Goal: Task Accomplishment & Management: Complete application form

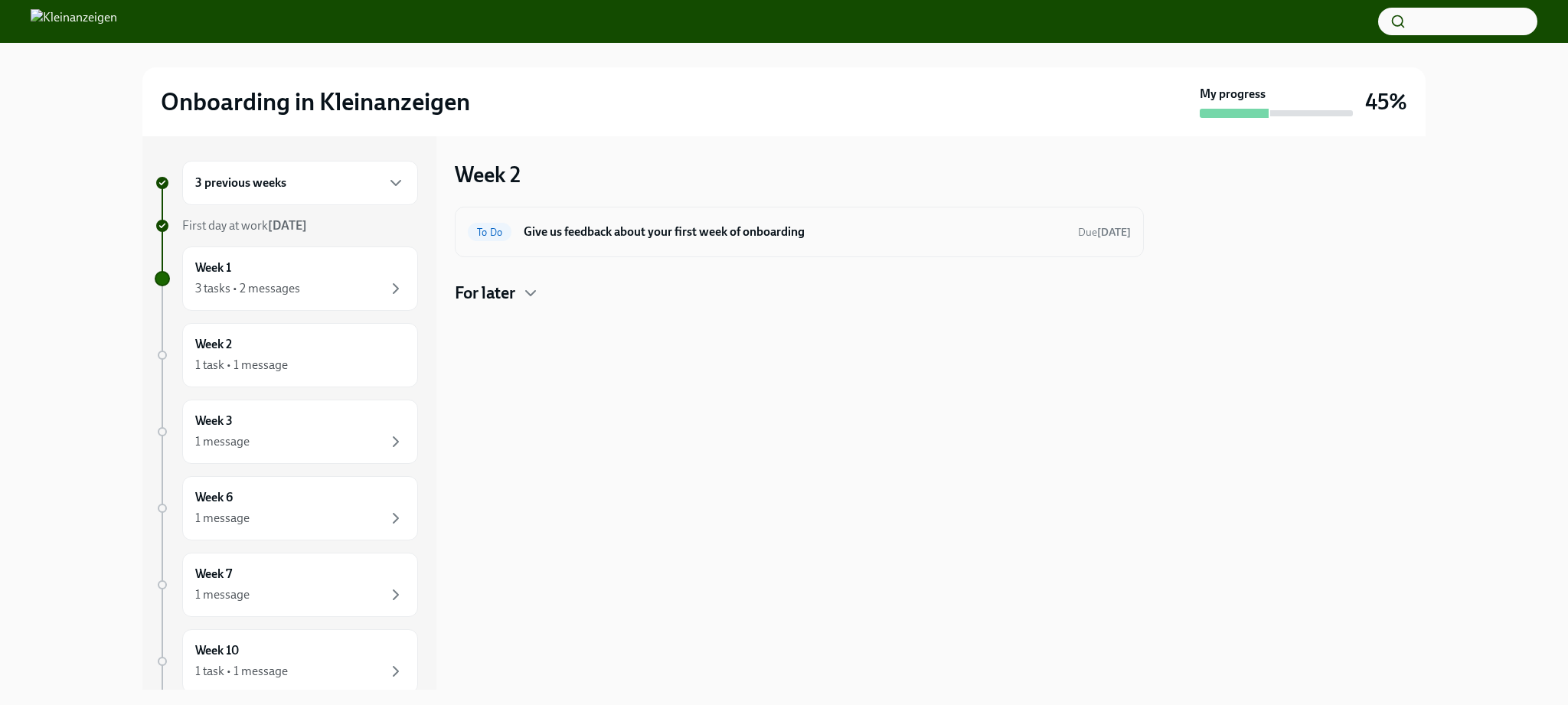
click at [679, 233] on h6 "Give us feedback about your first week of onboarding" at bounding box center [794, 232] width 542 height 17
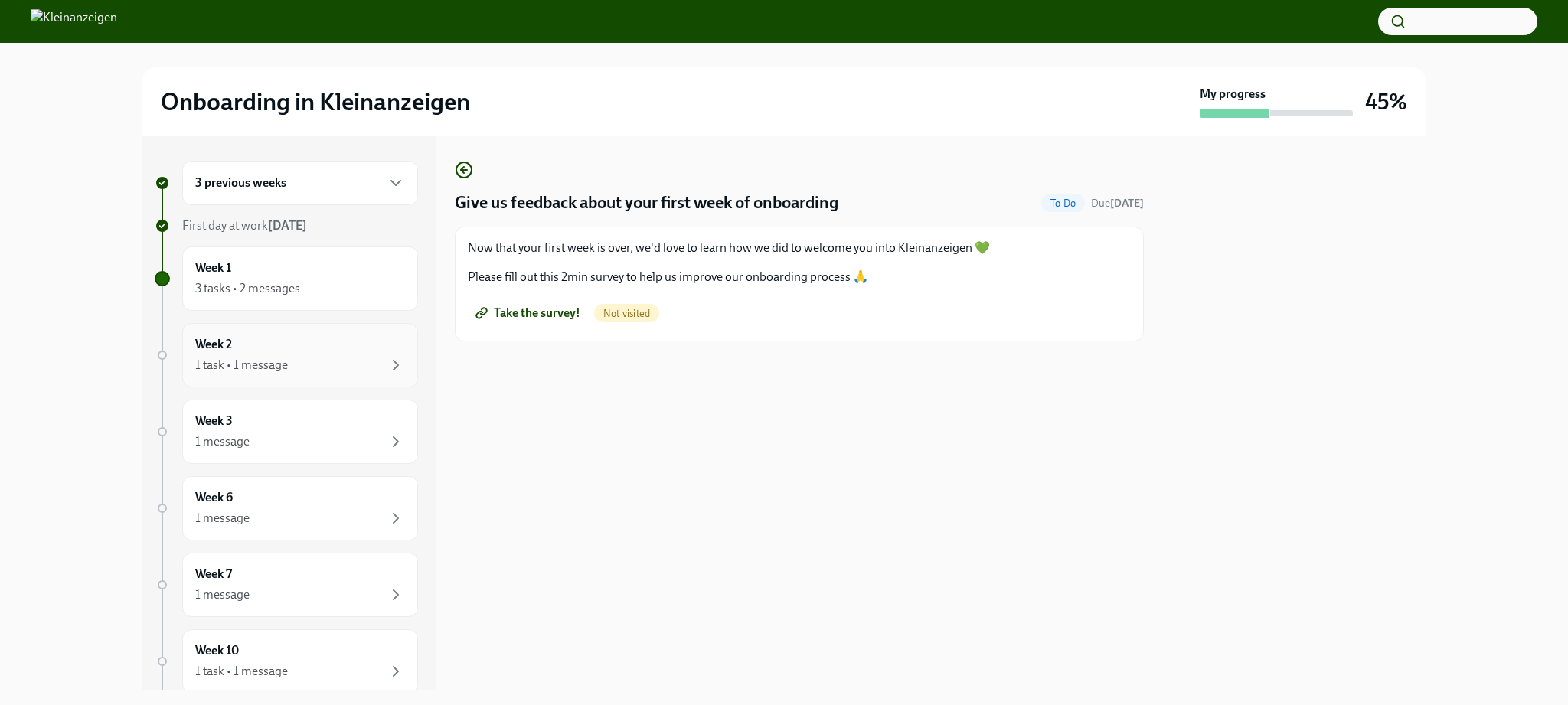
click at [249, 364] on div "1 task • 1 message" at bounding box center [241, 365] width 92 height 17
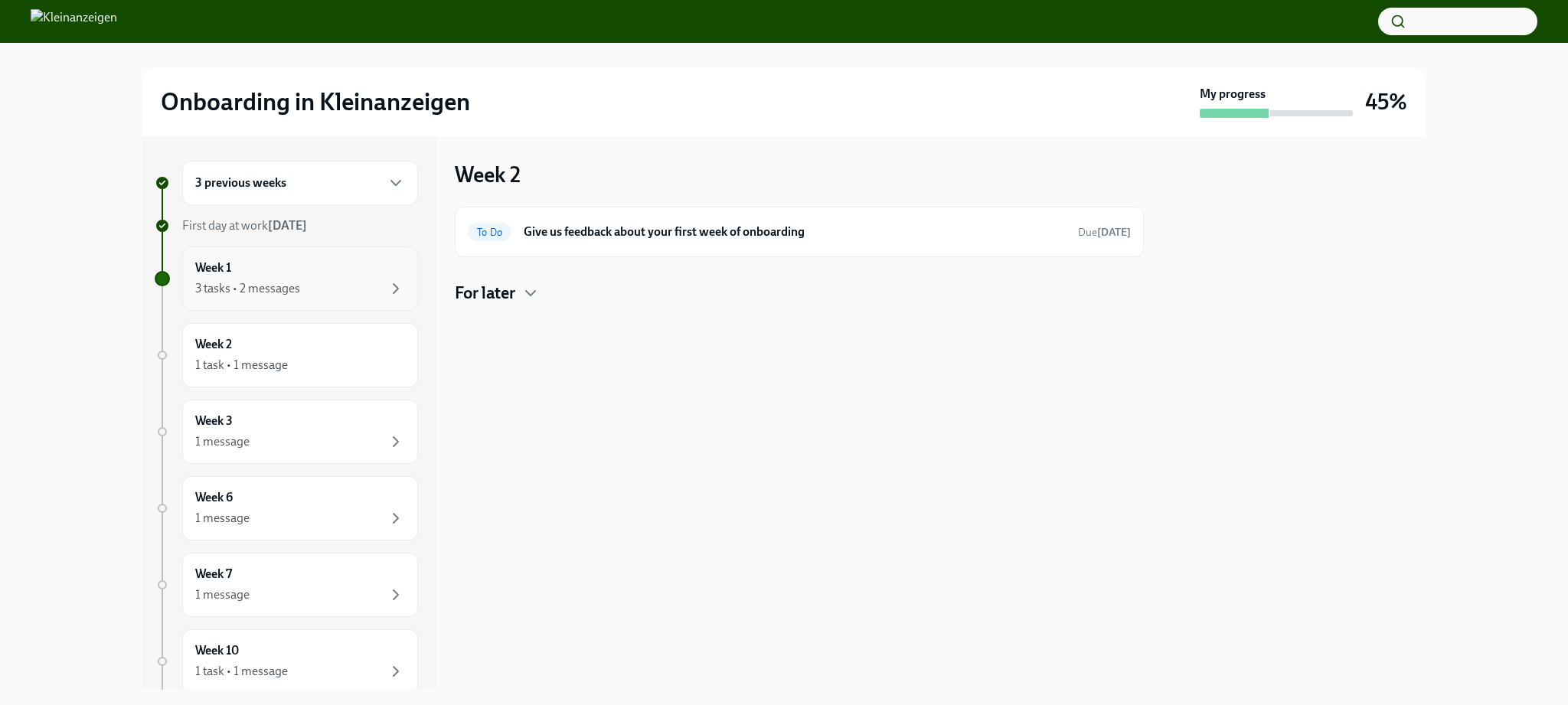
click at [286, 279] on div "3 tasks • 2 messages" at bounding box center [300, 289] width 209 height 19
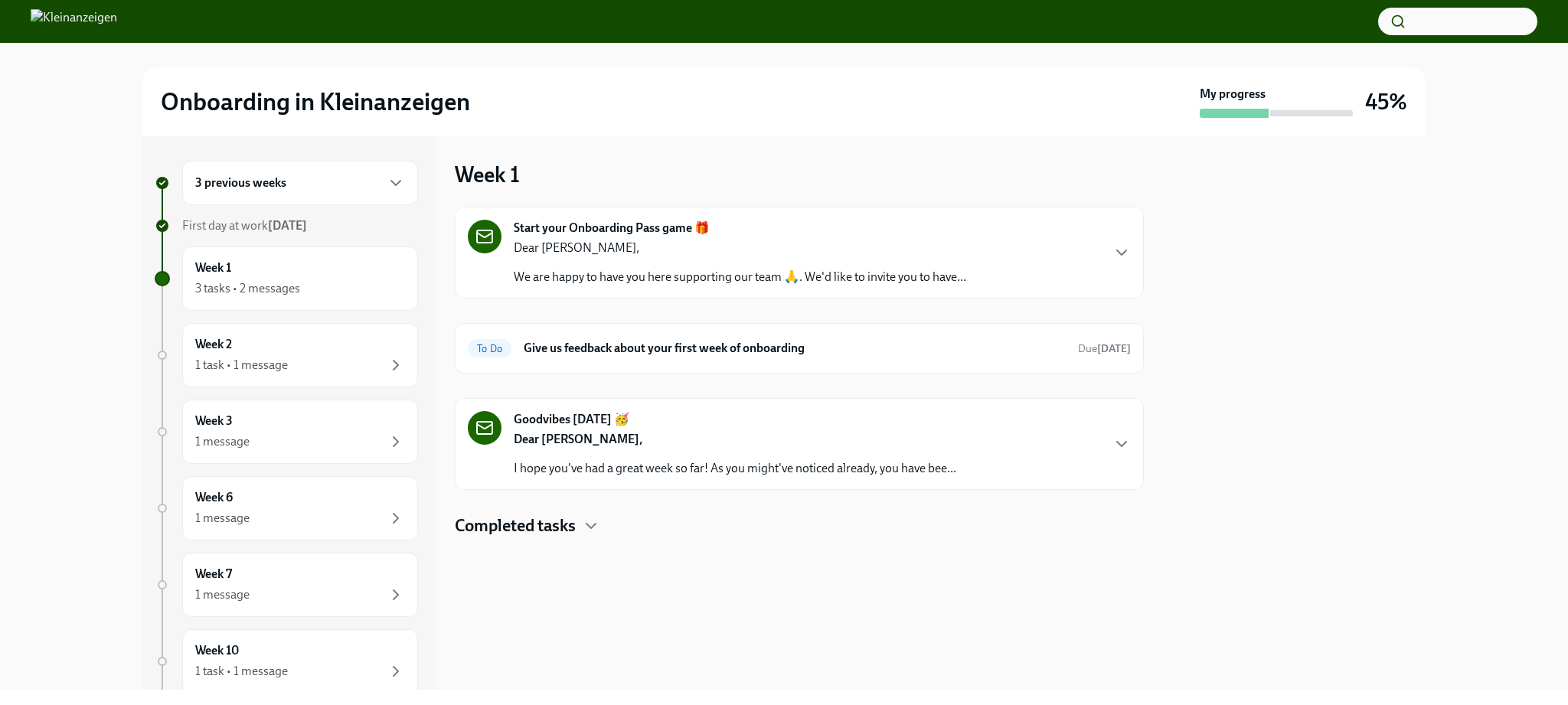
click at [593, 438] on p "Dear [PERSON_NAME]," at bounding box center [735, 440] width 442 height 17
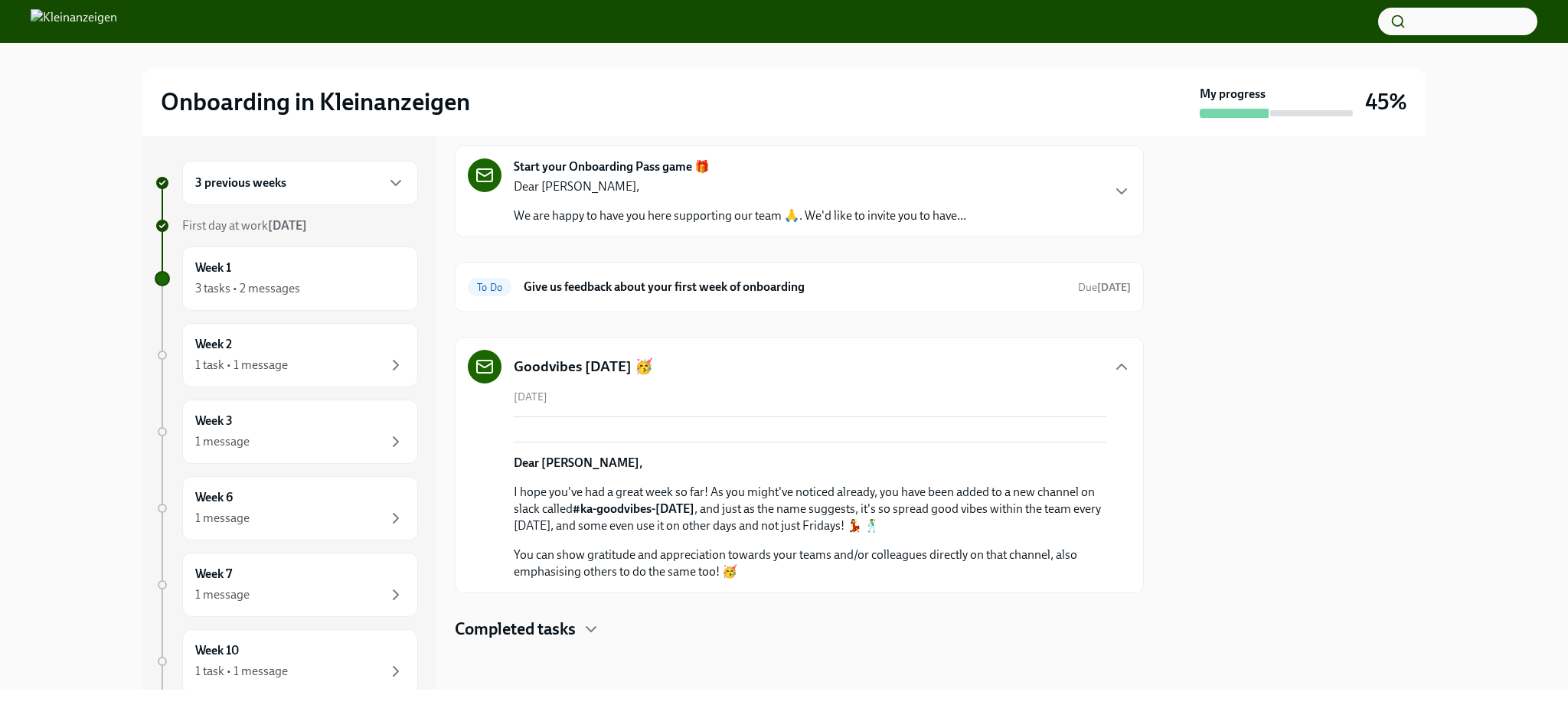
scroll to position [289, 0]
click at [556, 621] on h4 "Completed tasks" at bounding box center [515, 629] width 121 height 23
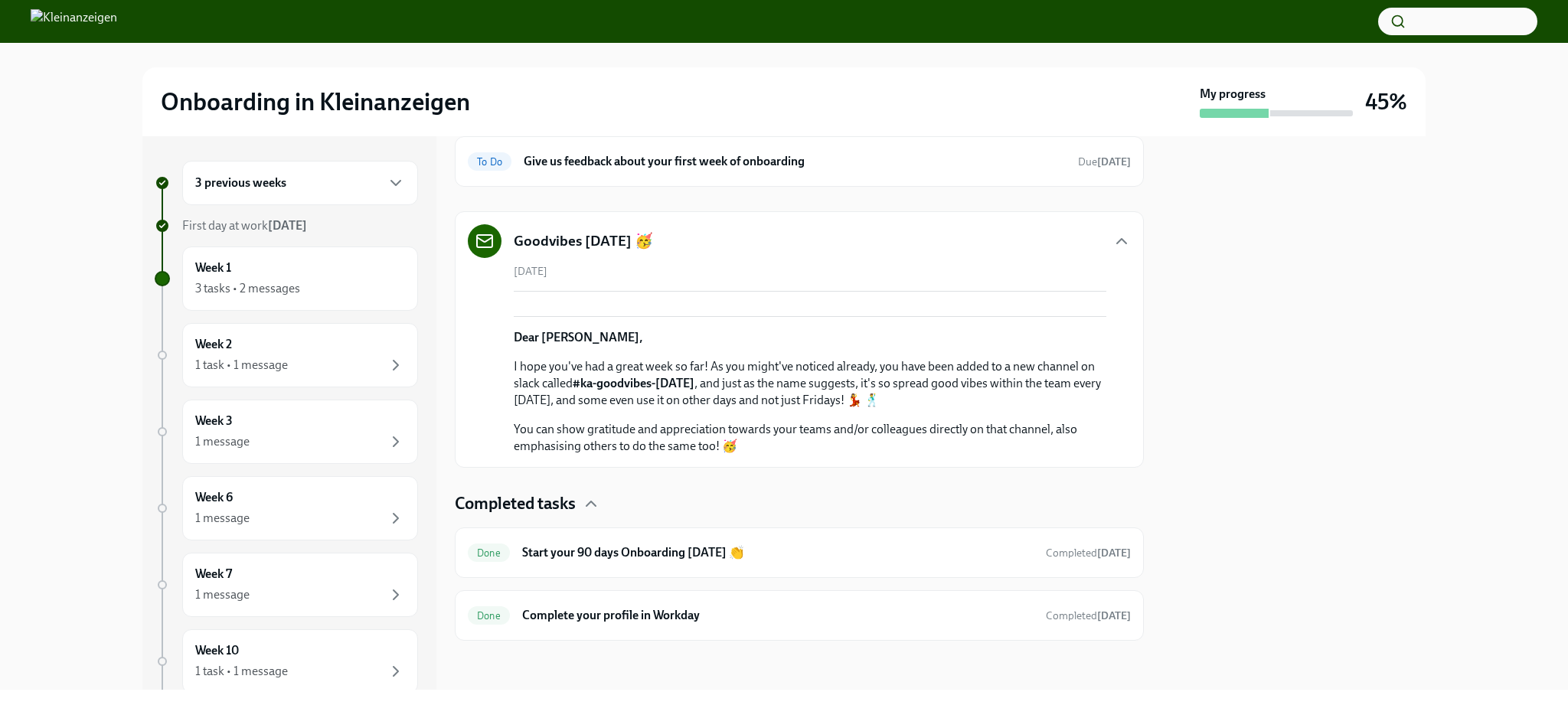
scroll to position [0, 0]
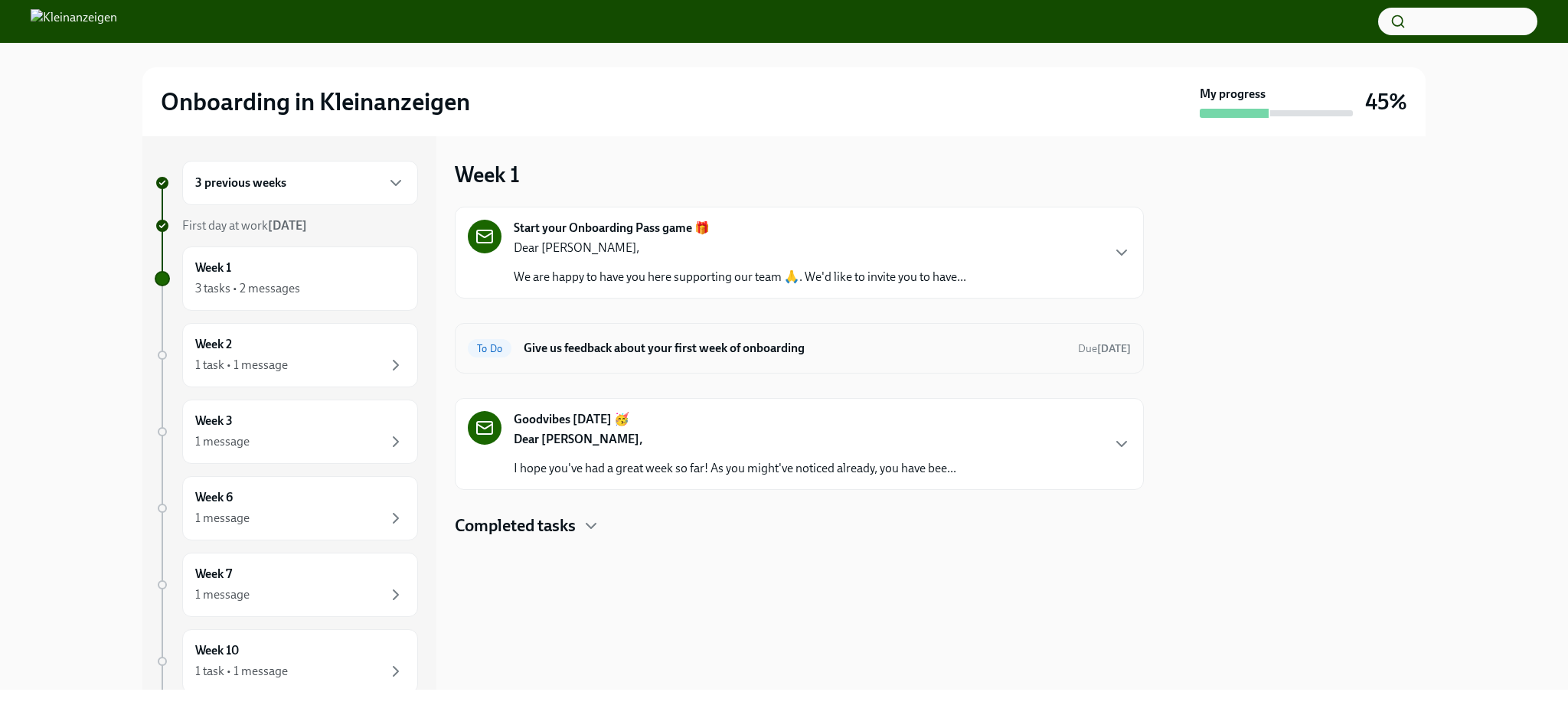
click at [727, 340] on h6 "Give us feedback about your first week of onboarding" at bounding box center [794, 348] width 542 height 17
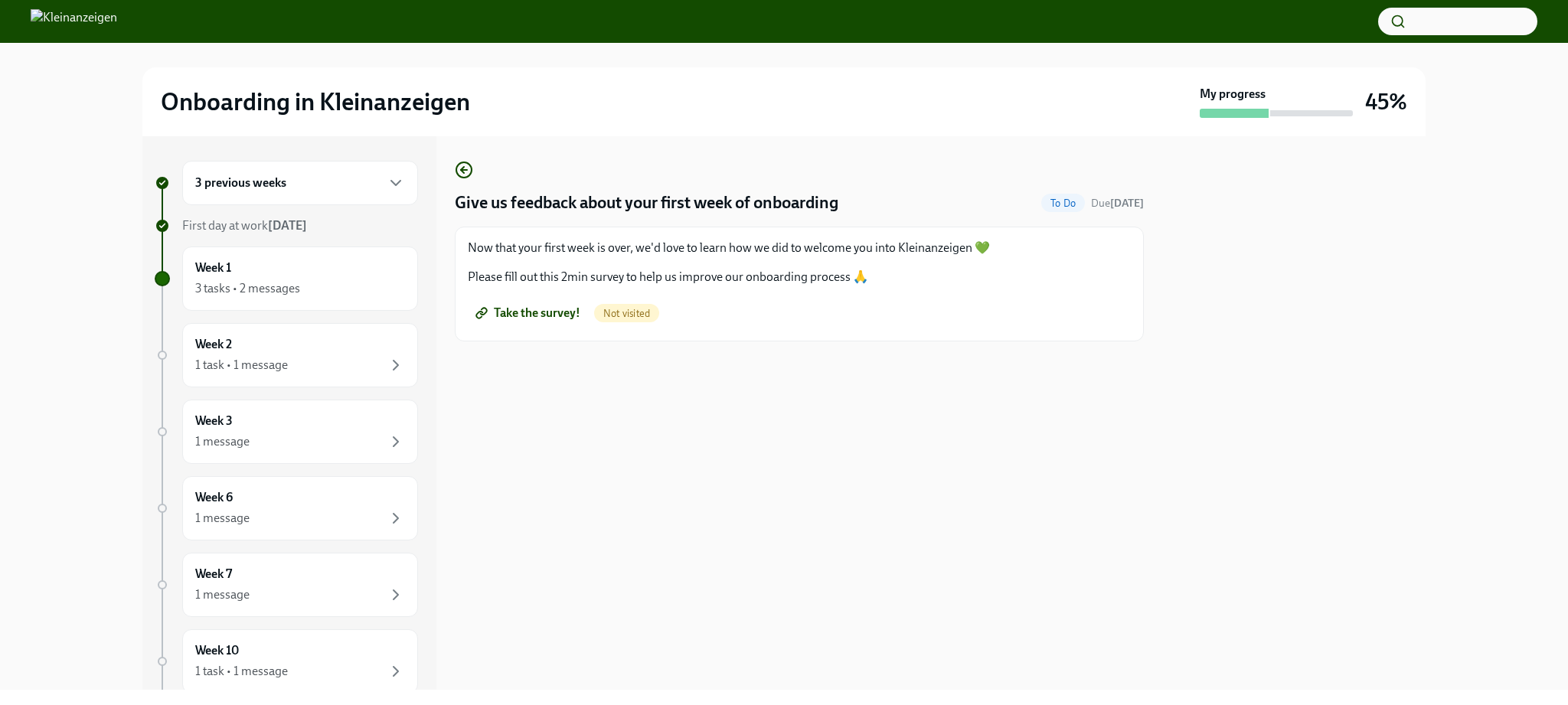
click at [532, 313] on span "Take the survey!" at bounding box center [529, 313] width 102 height 16
